Goal: Task Accomplishment & Management: Use online tool/utility

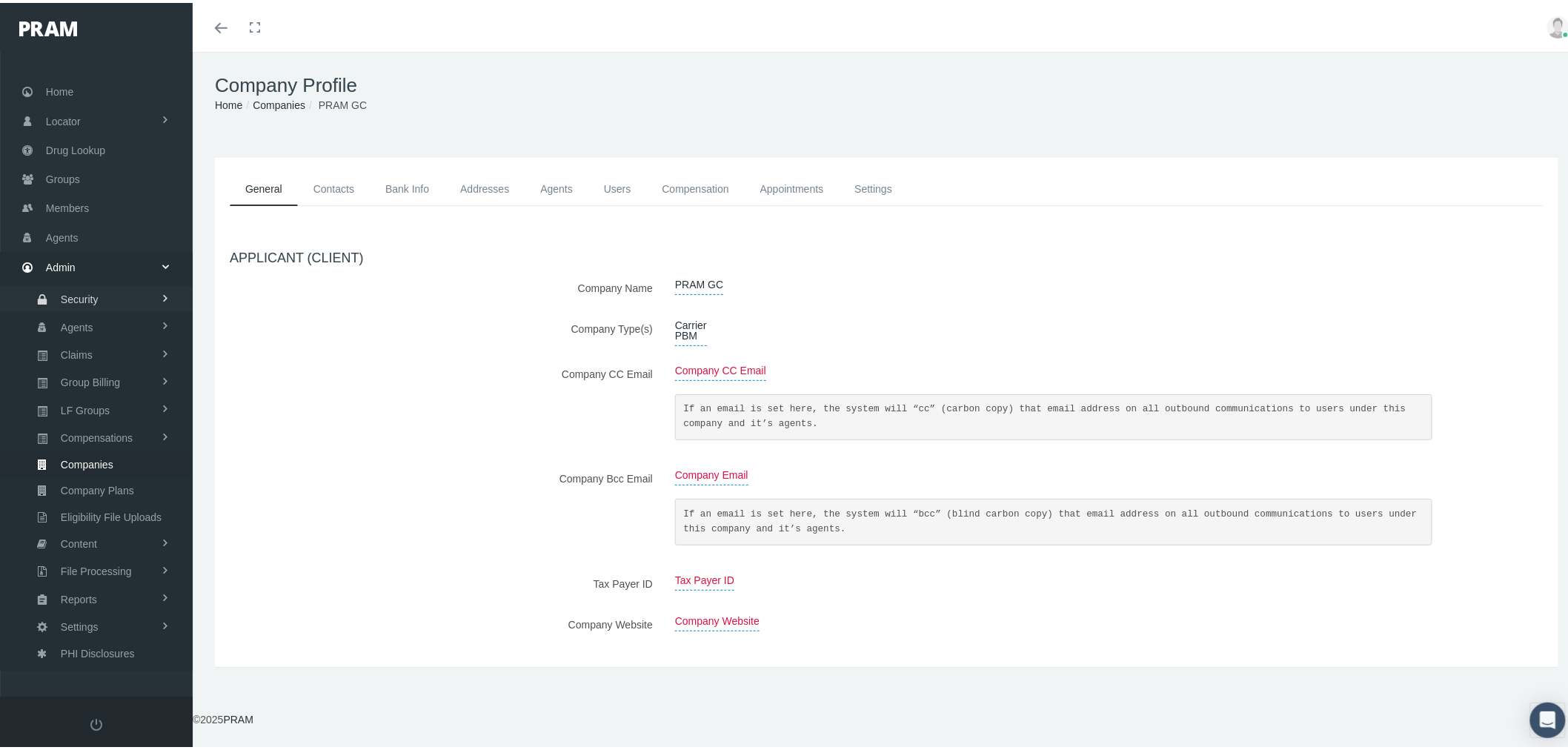
click at [97, 294] on span "Security" at bounding box center [79, 296] width 38 height 25
click at [98, 375] on span "User Lookup" at bounding box center [87, 378] width 59 height 25
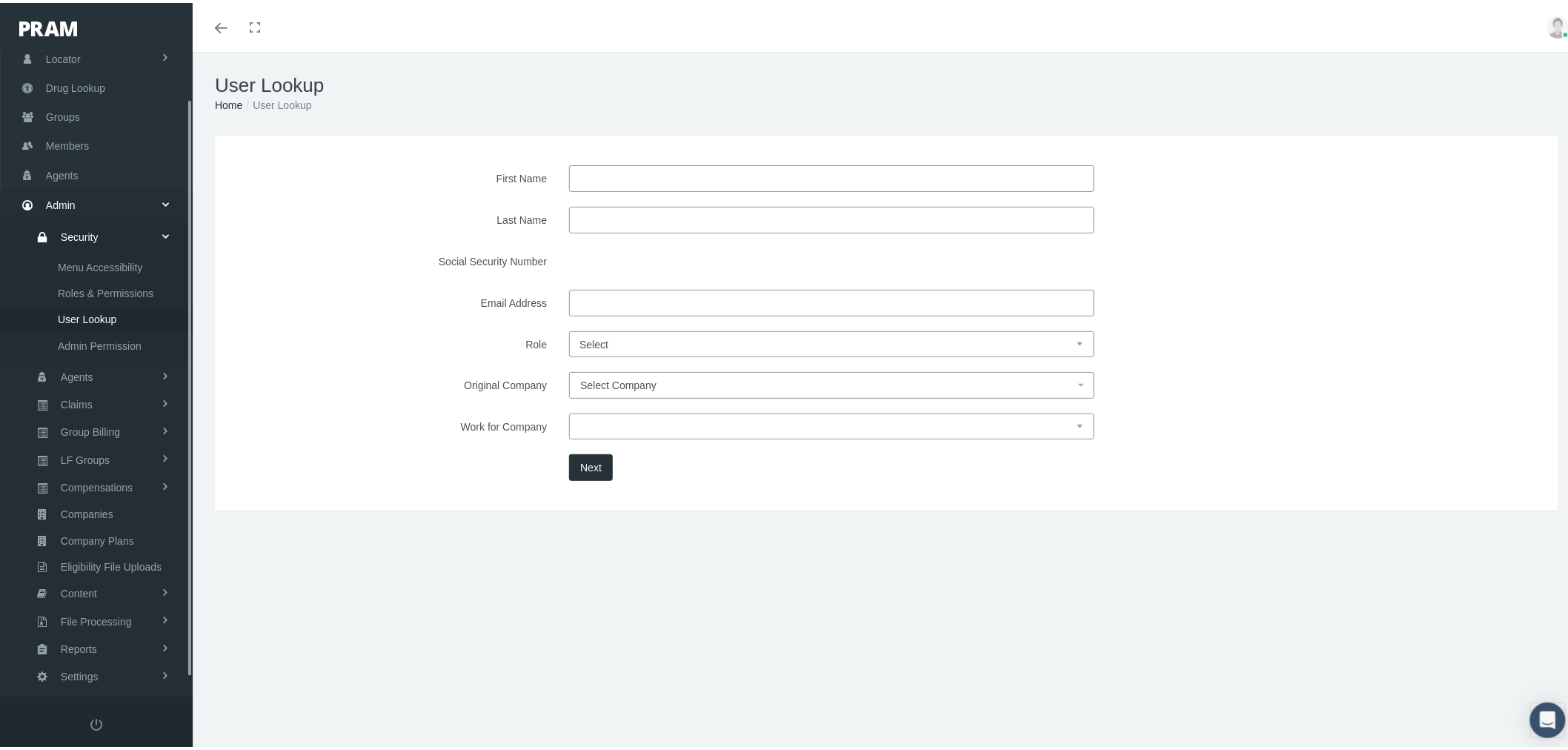
scroll to position [72, 0]
click at [619, 338] on select "Select Agent Master Admin Member Pram Admin Super Pram Admin" at bounding box center [832, 341] width 526 height 26
select select "8"
click at [569, 329] on select "Select Agent Master Admin Member Pram Admin Super Pram Admin" at bounding box center [832, 341] width 526 height 26
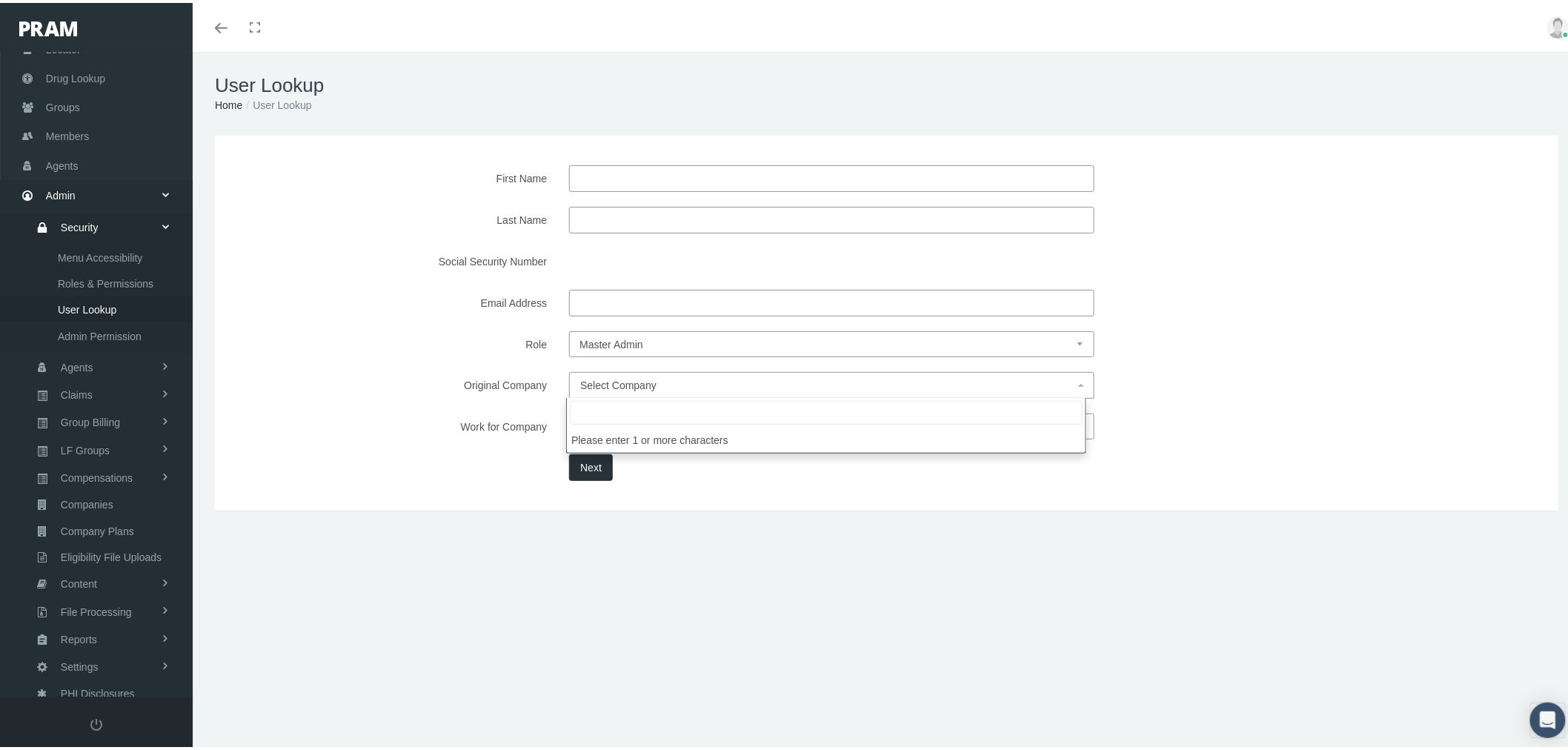
click at [625, 376] on span "Select Company" at bounding box center [618, 382] width 76 height 12
type input "LEB IN"
select select "4760"
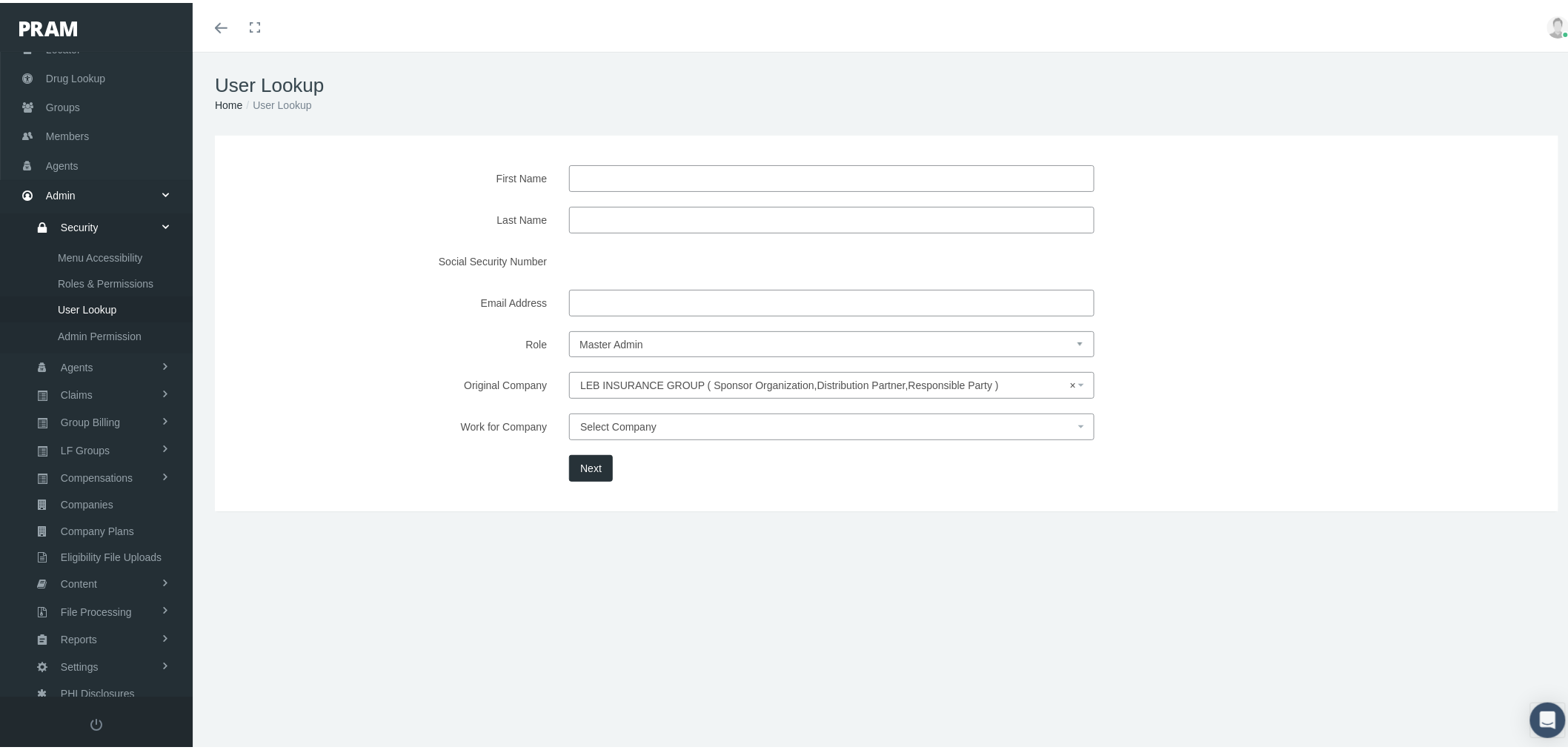
click at [581, 462] on button "Next" at bounding box center [591, 465] width 44 height 26
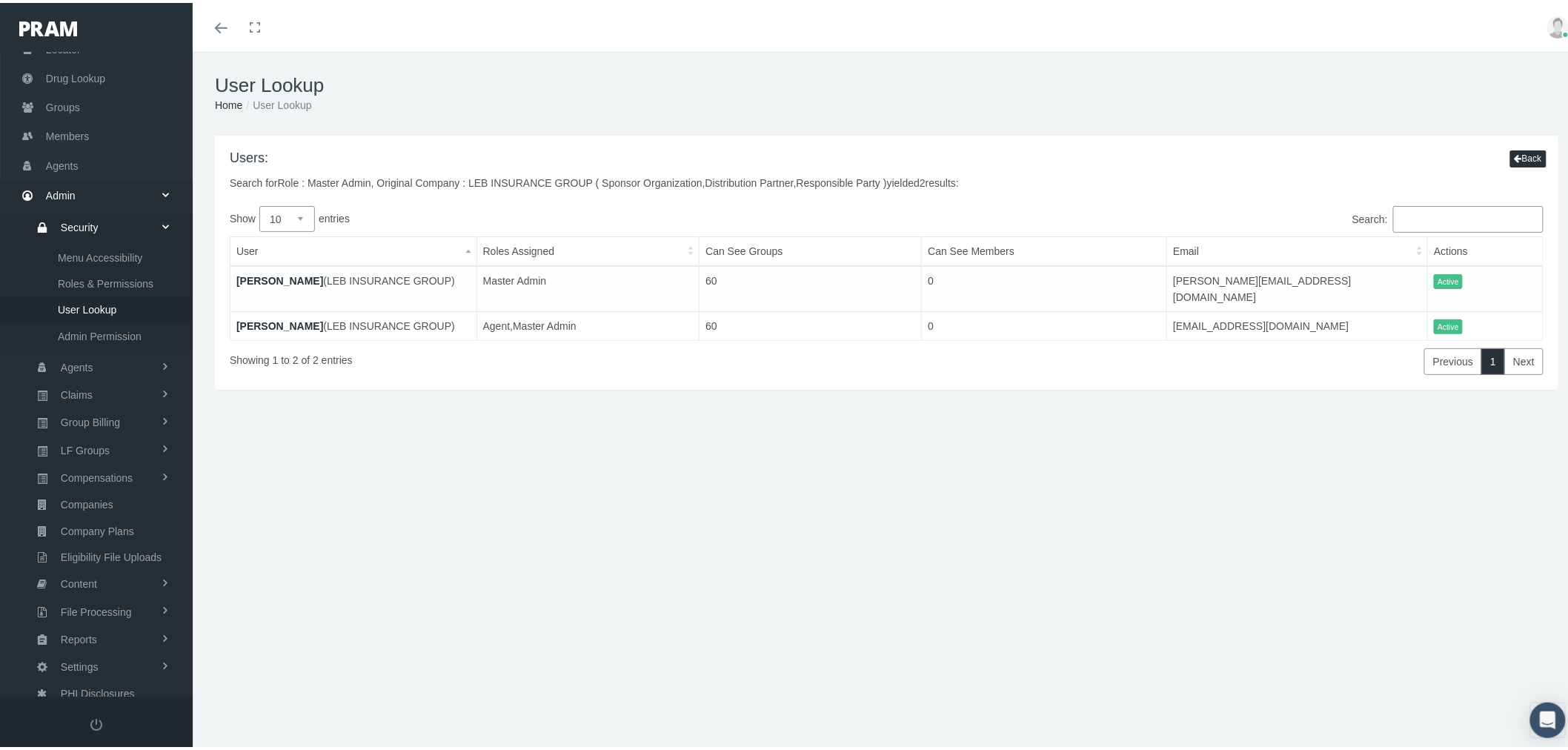
click at [262, 276] on link "[PERSON_NAME]" at bounding box center [279, 278] width 87 height 12
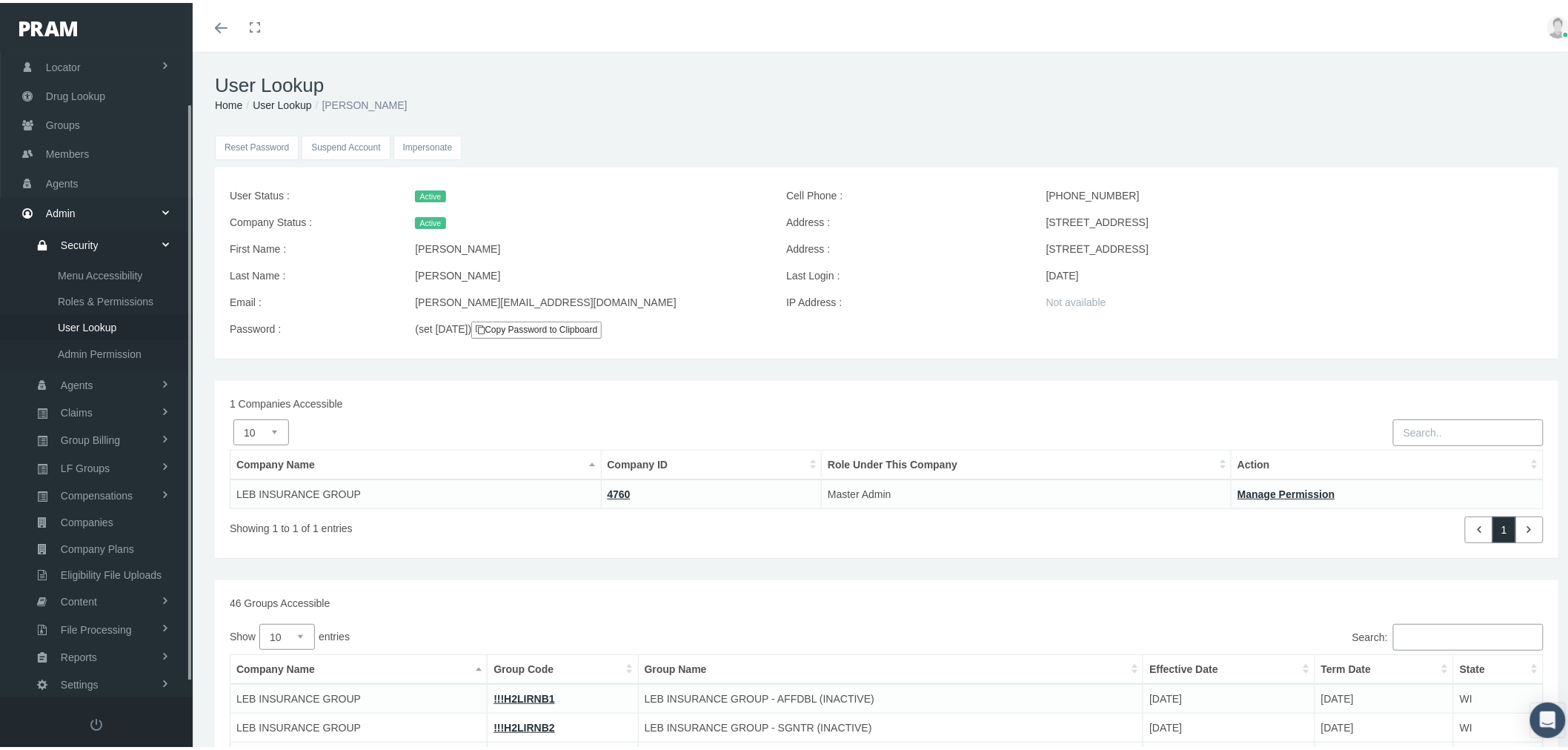
scroll to position [72, 0]
click at [423, 140] on input "Impersonate" at bounding box center [428, 144] width 69 height 24
